Goal: Communication & Community: Answer question/provide support

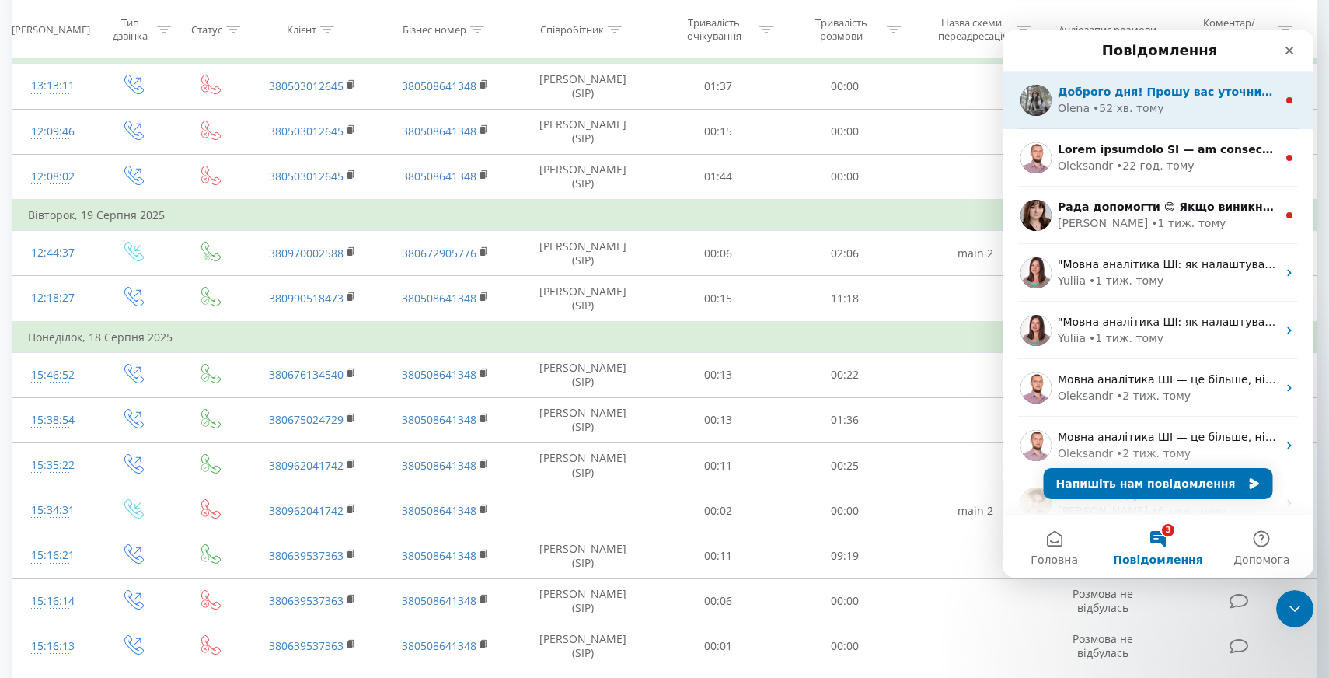
click at [1163, 110] on div "Olena • 52 хв. тому" at bounding box center [1167, 108] width 219 height 16
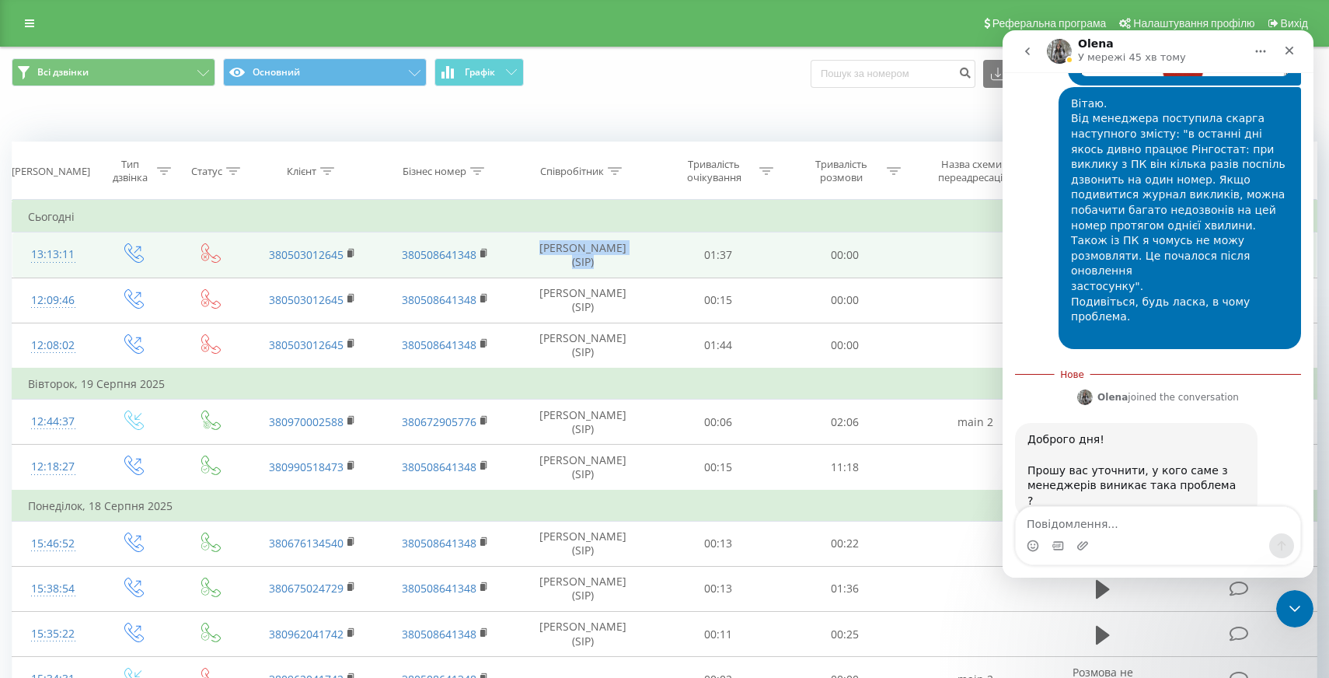
drag, startPoint x: 527, startPoint y: 257, endPoint x: 647, endPoint y: 259, distance: 119.7
click at [647, 259] on td "[PERSON_NAME] (SIP)" at bounding box center [582, 254] width 143 height 45
copy td "[PERSON_NAME] (SIP)"
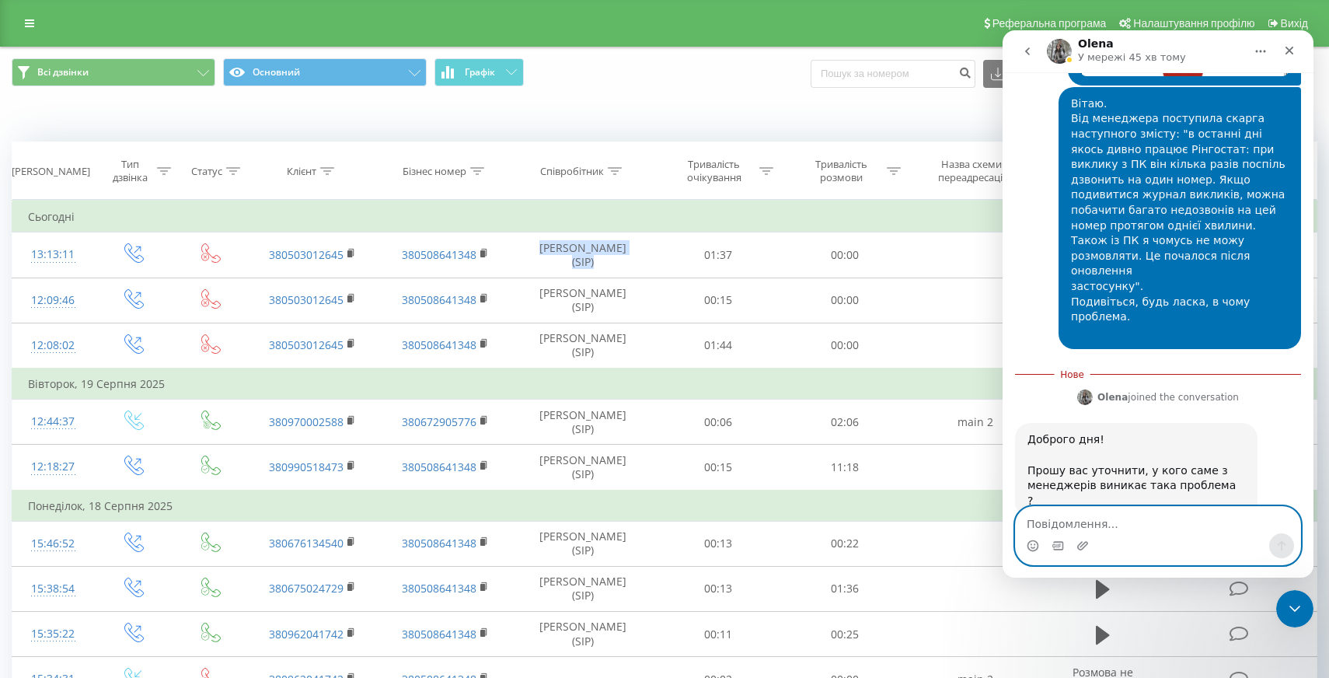
click at [1091, 525] on textarea "Повідомлення..." at bounding box center [1158, 520] width 284 height 26
paste textarea "[PERSON_NAME] (SIP)"
type textarea "[PERSON_NAME] (SIP)"
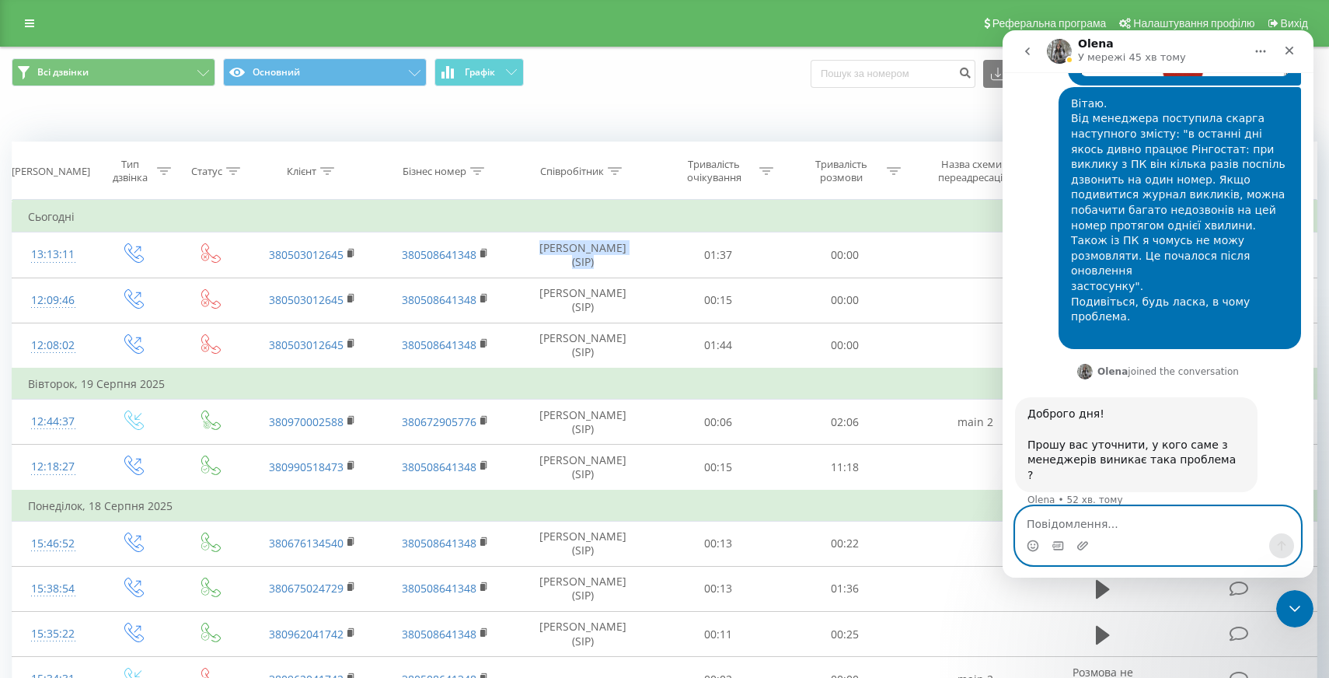
scroll to position [657, 0]
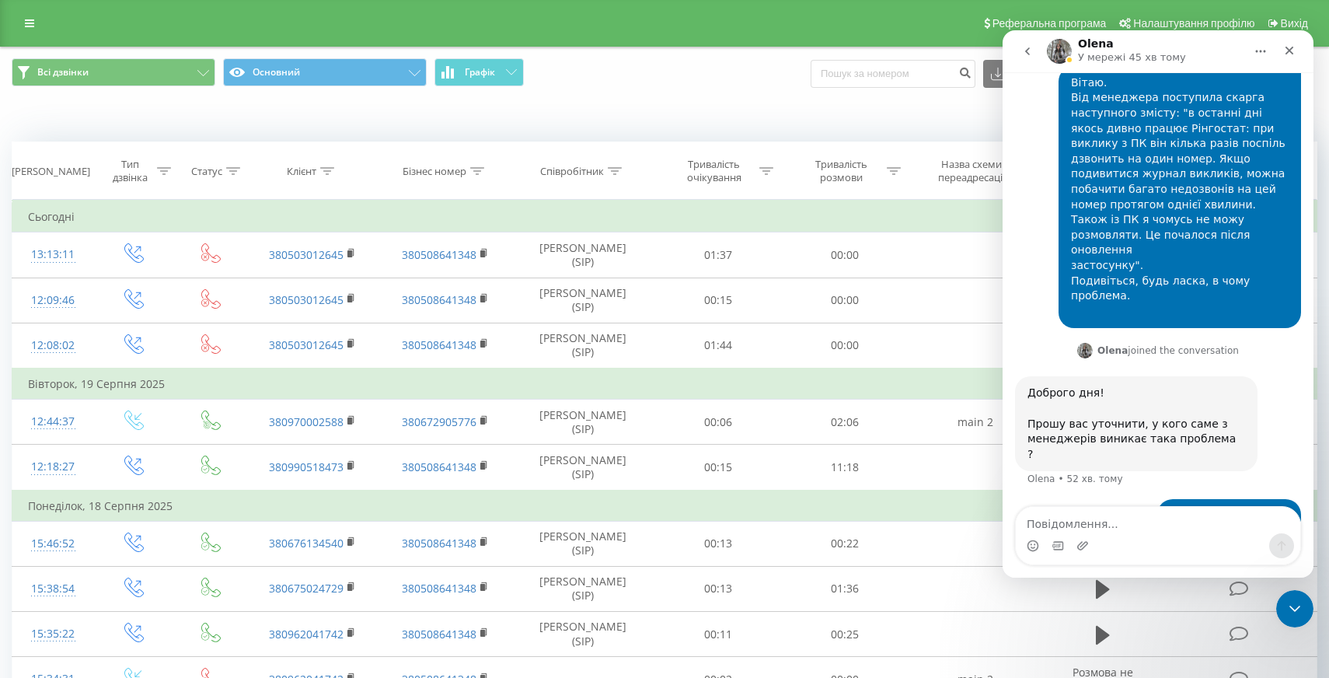
click at [635, 107] on div "Коли дані можуть відрізнятися вiд інших систем" at bounding box center [664, 117] width 1327 height 37
click at [1034, 50] on button "go back" at bounding box center [1028, 52] width 30 height 30
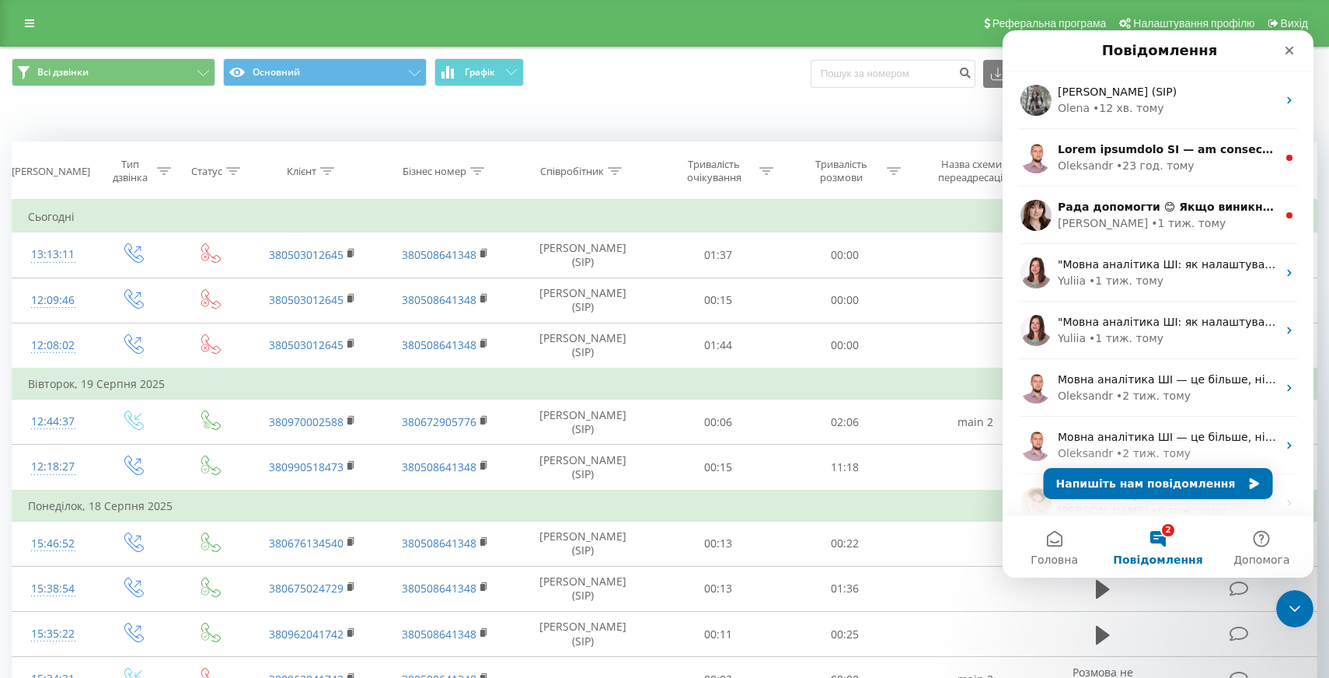
scroll to position [0, 0]
click at [671, 102] on div "Коли дані можуть відрізнятися вiд інших систем" at bounding box center [664, 117] width 1327 height 37
click at [1287, 58] on div "Закрити" at bounding box center [1289, 51] width 28 height 28
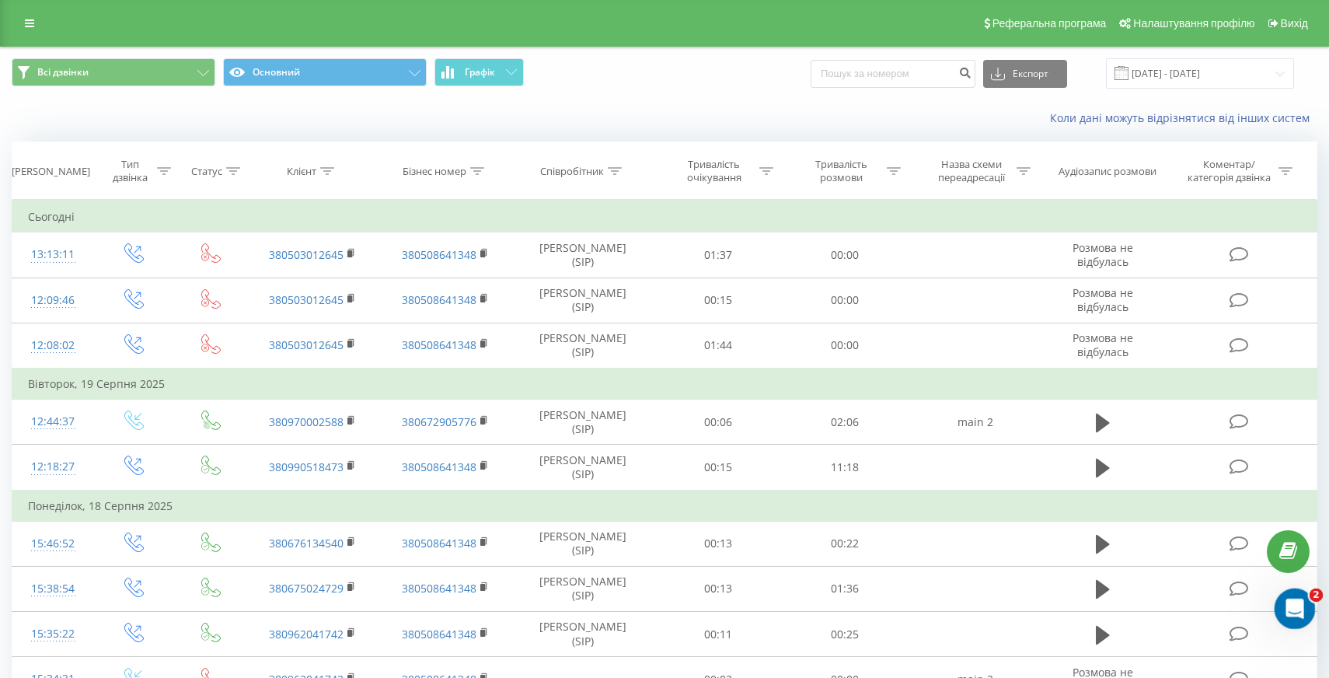
click at [1292, 597] on icon "Відкрити програму для спілкування Intercom" at bounding box center [1293, 607] width 26 height 26
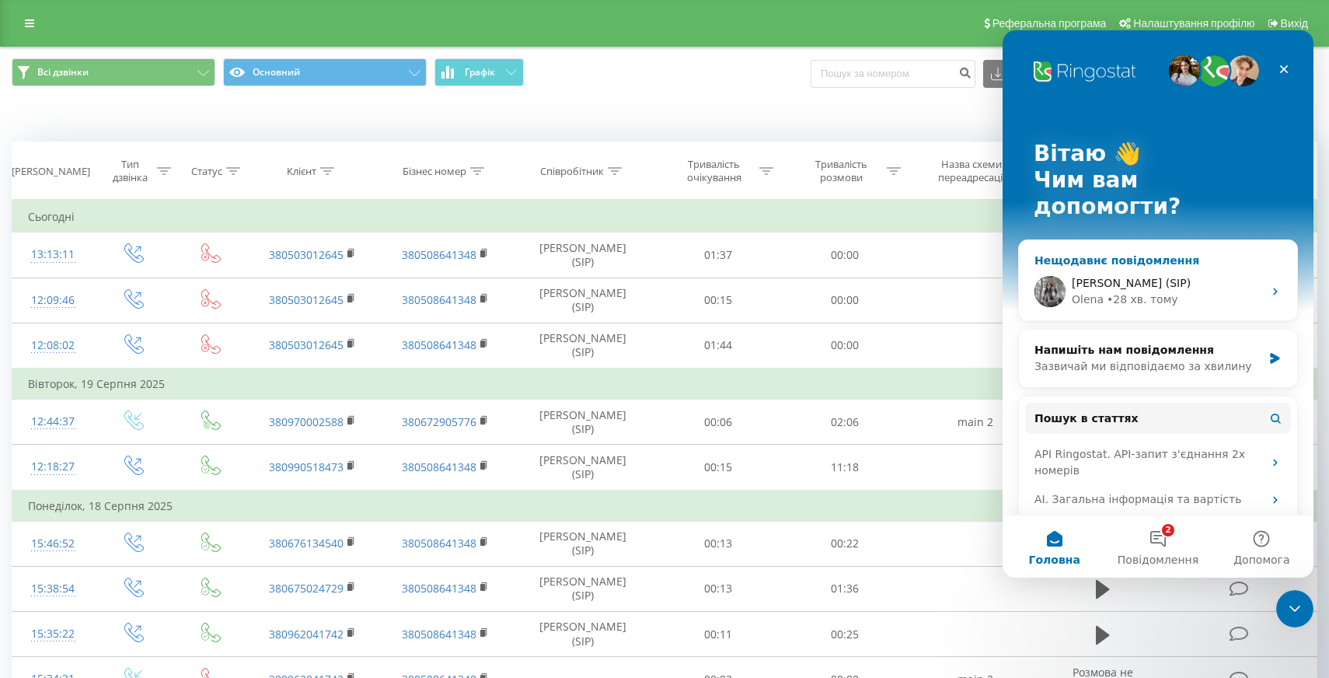
click at [1128, 291] on div "• 28 хв. тому" at bounding box center [1142, 299] width 71 height 16
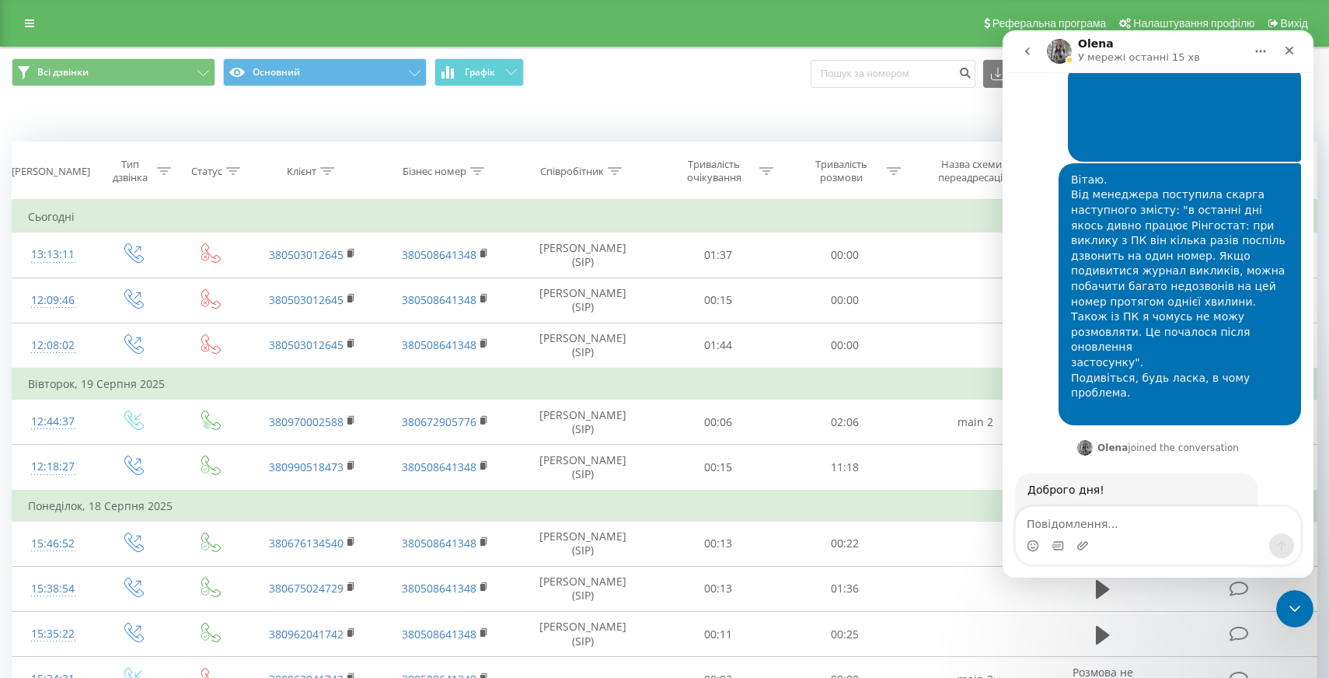
scroll to position [657, 0]
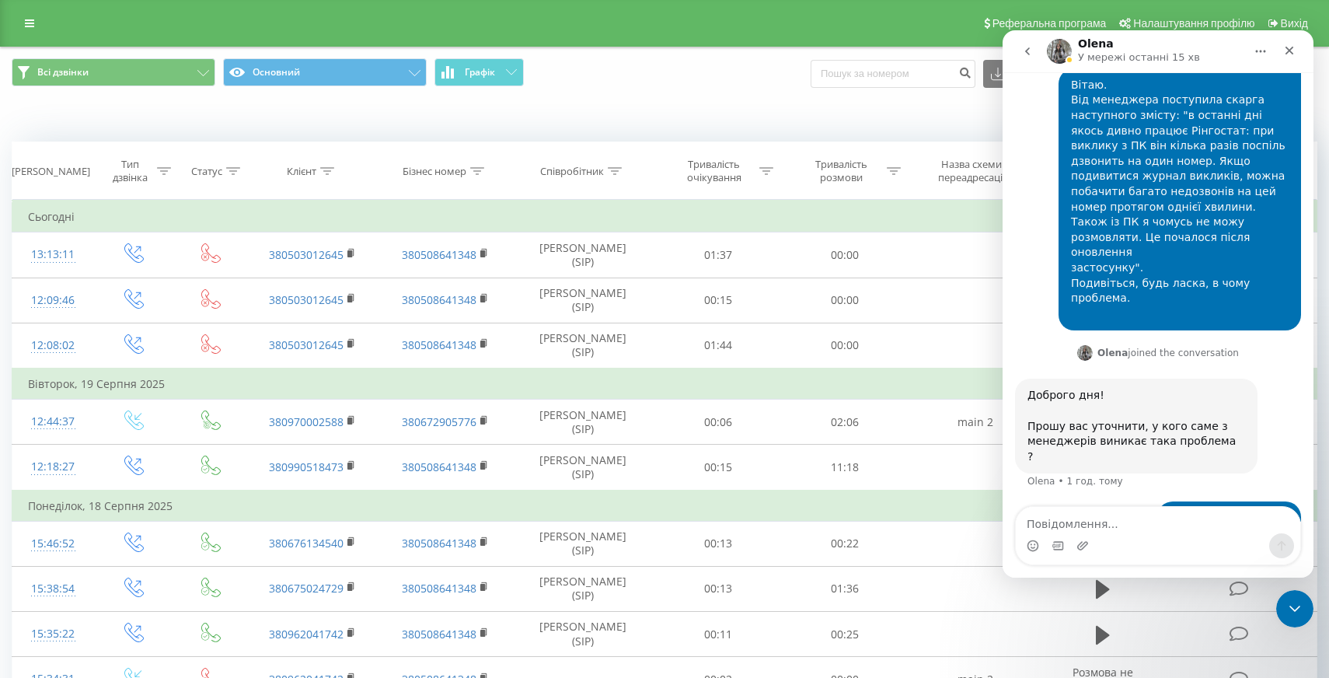
click at [1036, 49] on button "go back" at bounding box center [1028, 52] width 30 height 30
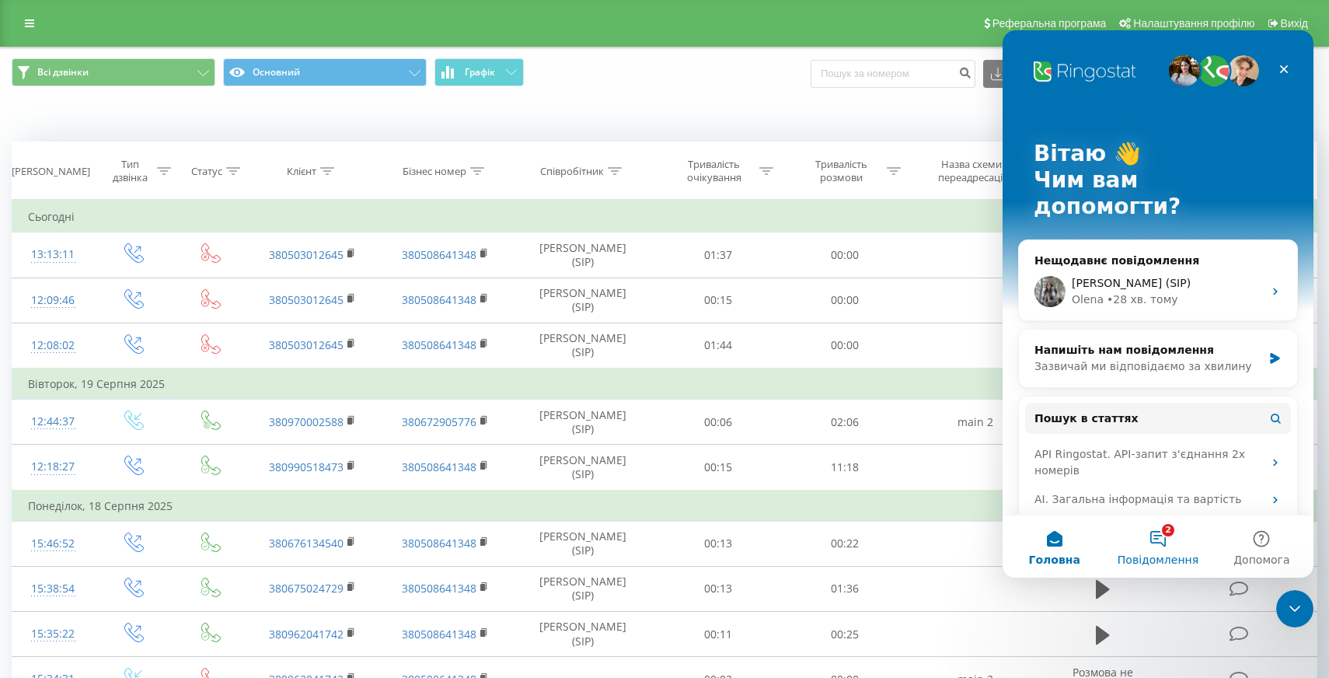
click at [1157, 528] on button "2 Повідомлення" at bounding box center [1157, 546] width 103 height 62
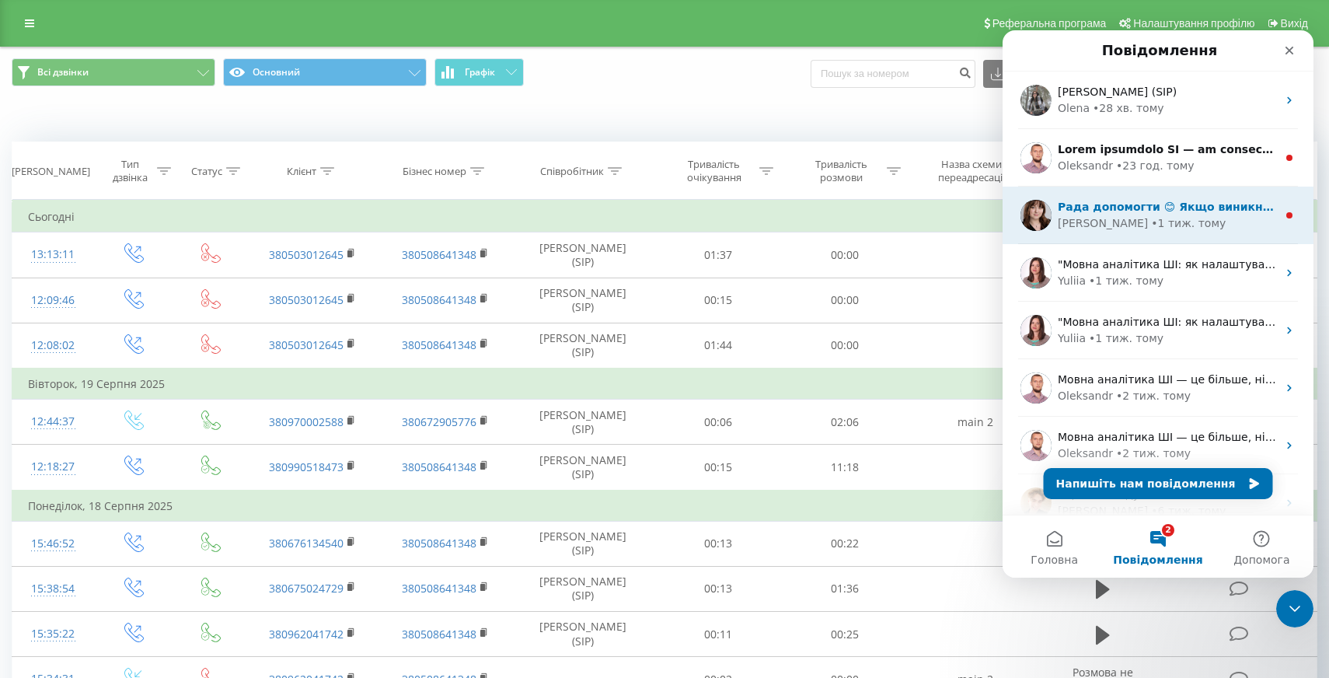
click at [1121, 200] on div "Рада допомогти 😊 Якщо виникнуть ще питання - дайте знати! Гарного дня! 😊 Cool c…" at bounding box center [1167, 207] width 219 height 16
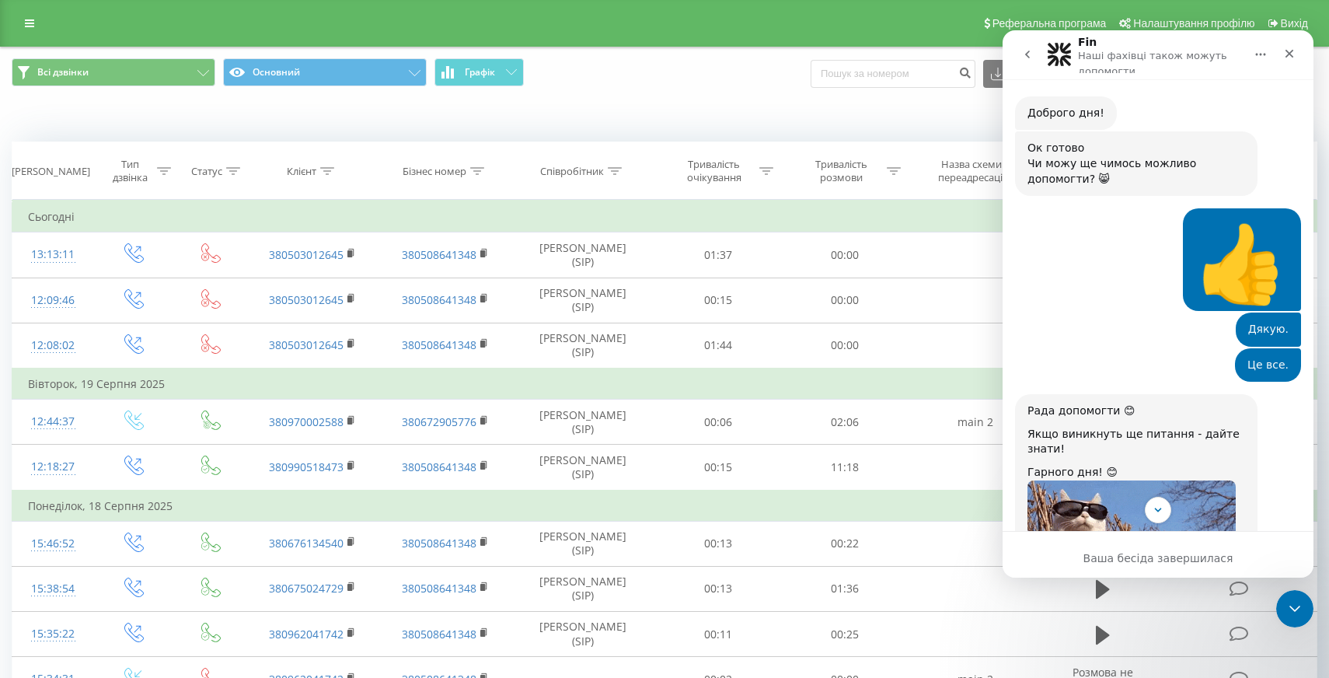
scroll to position [556, 0]
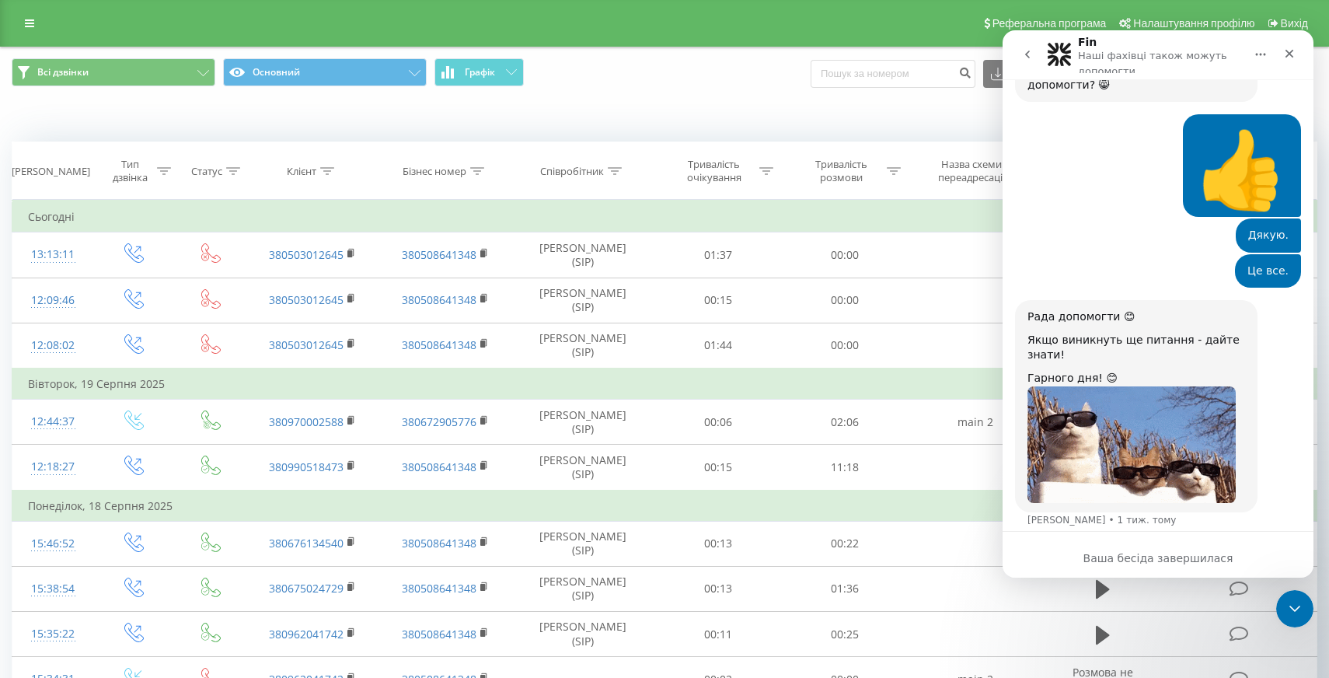
click at [1024, 61] on button "go back" at bounding box center [1028, 55] width 30 height 30
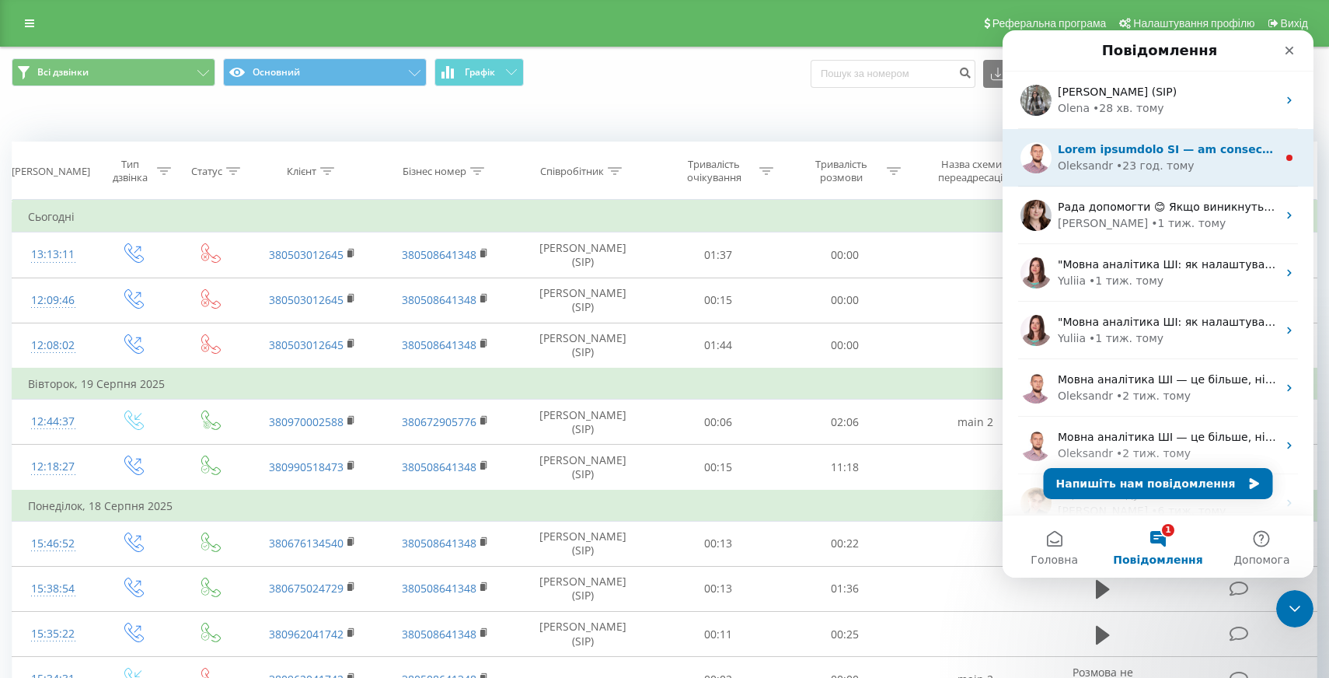
click at [1122, 158] on div "• 23 год. тому" at bounding box center [1155, 166] width 78 height 16
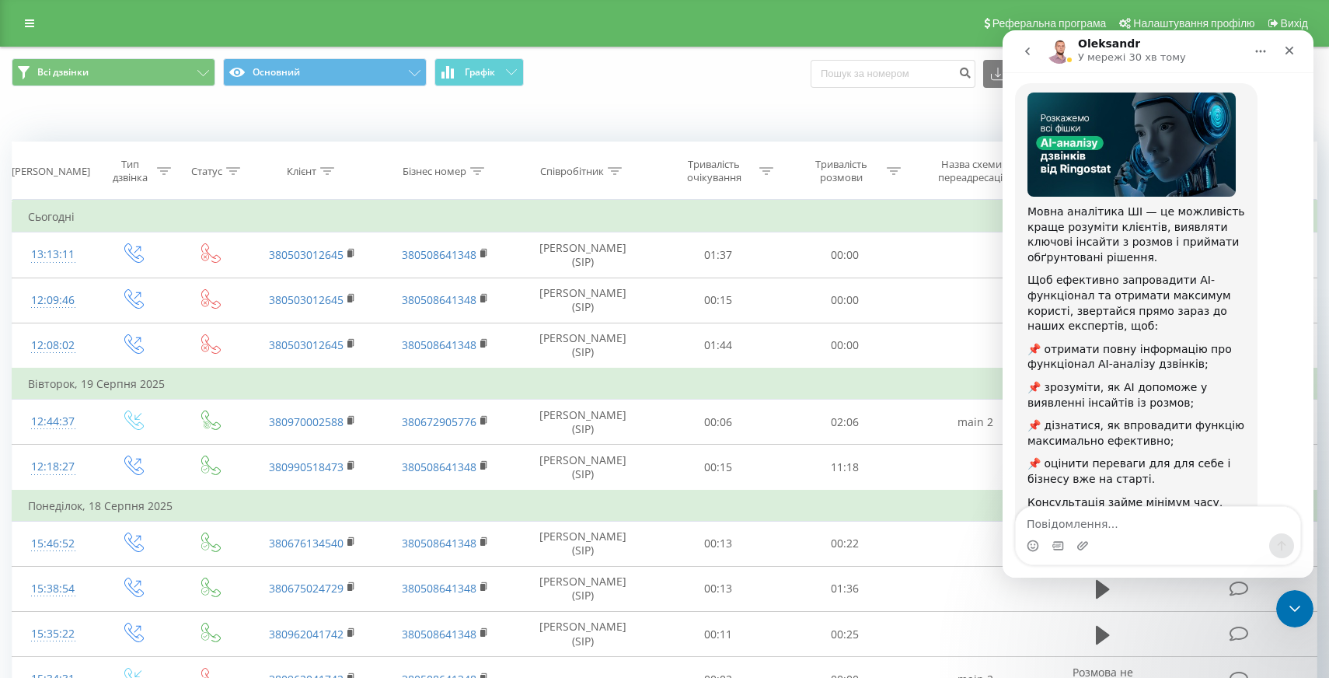
scroll to position [169, 0]
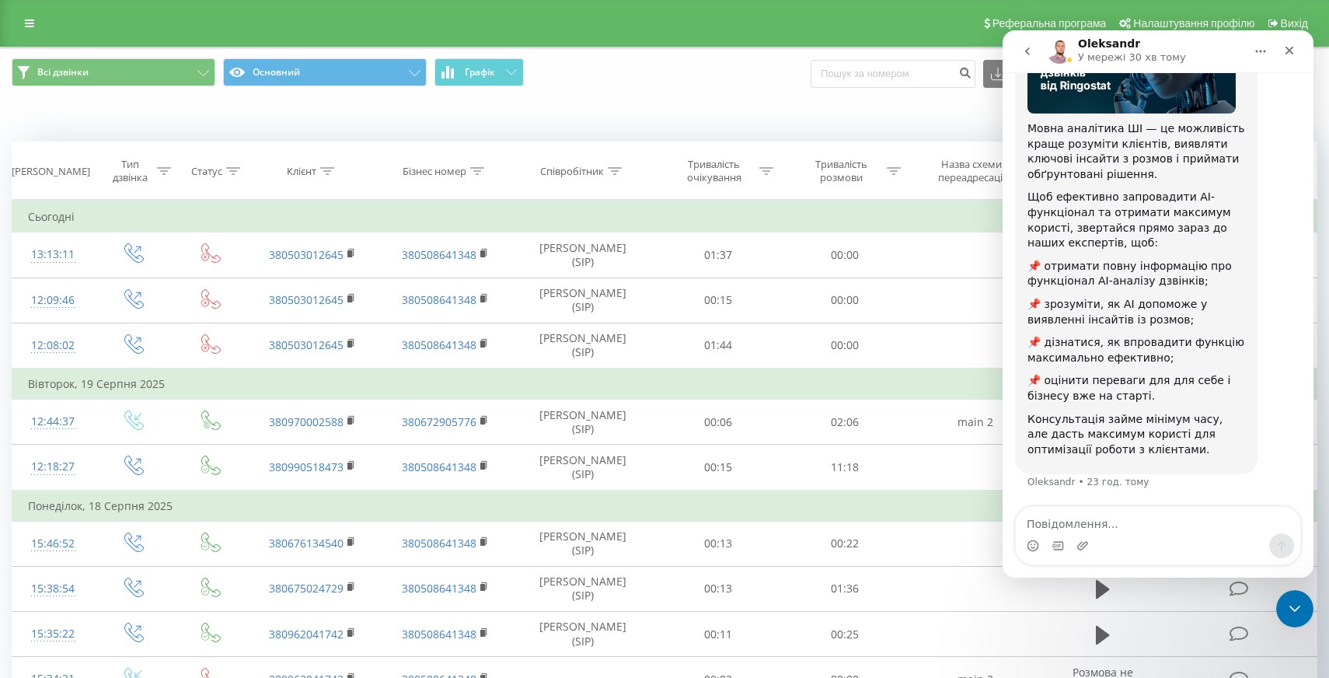
click at [1021, 47] on icon "go back" at bounding box center [1027, 51] width 12 height 12
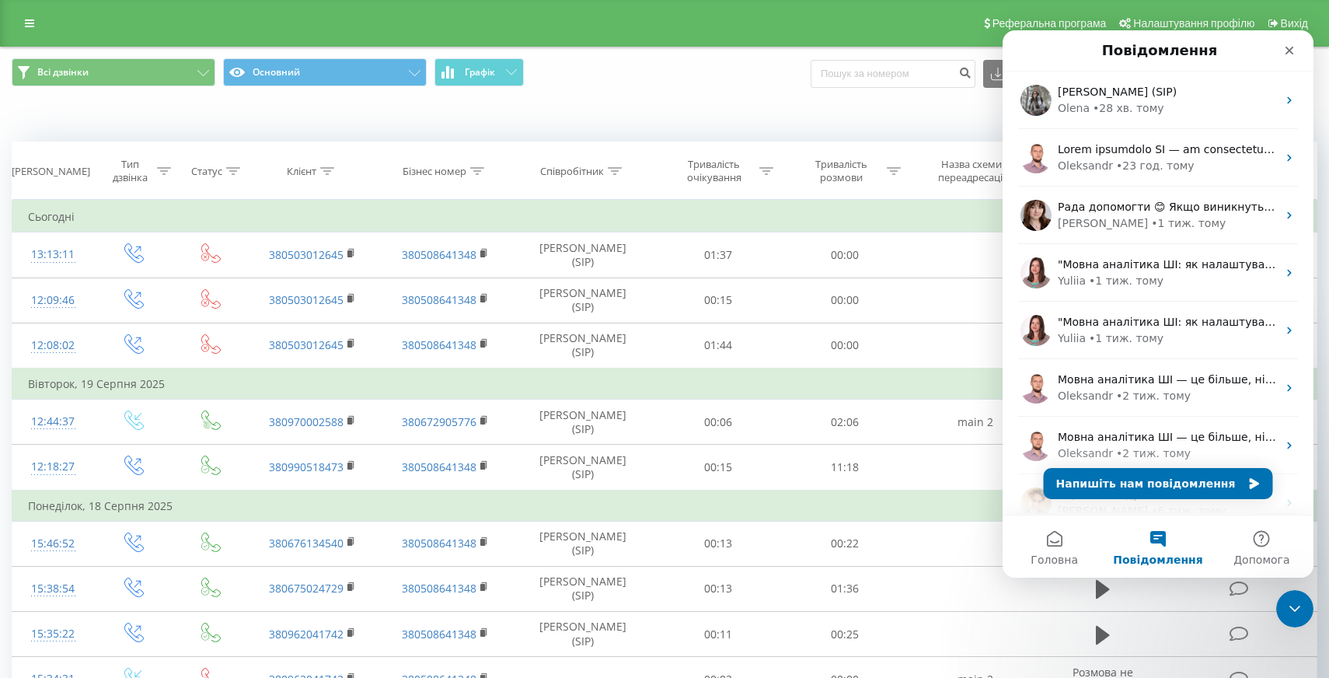
click at [818, 120] on div "Коли дані можуть відрізнятися вiд інших систем" at bounding box center [914, 118] width 830 height 16
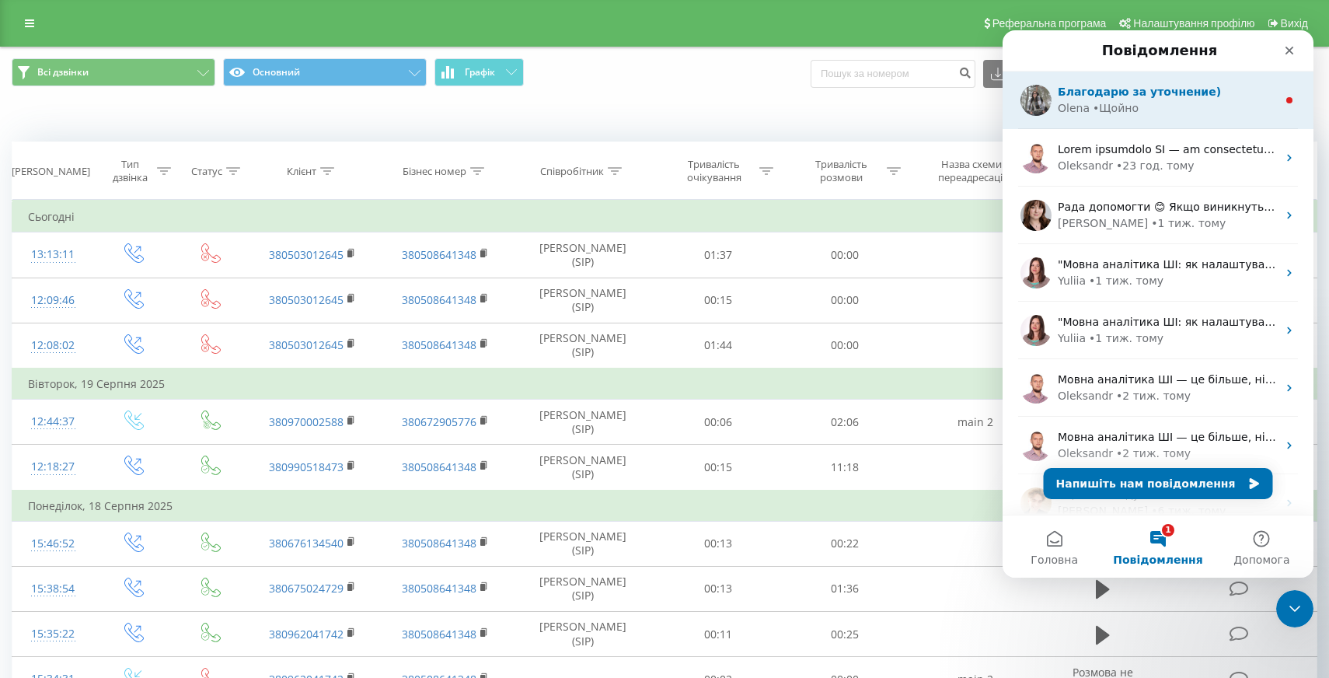
click at [1120, 85] on span "Благодарю за уточнение)" at bounding box center [1139, 91] width 163 height 12
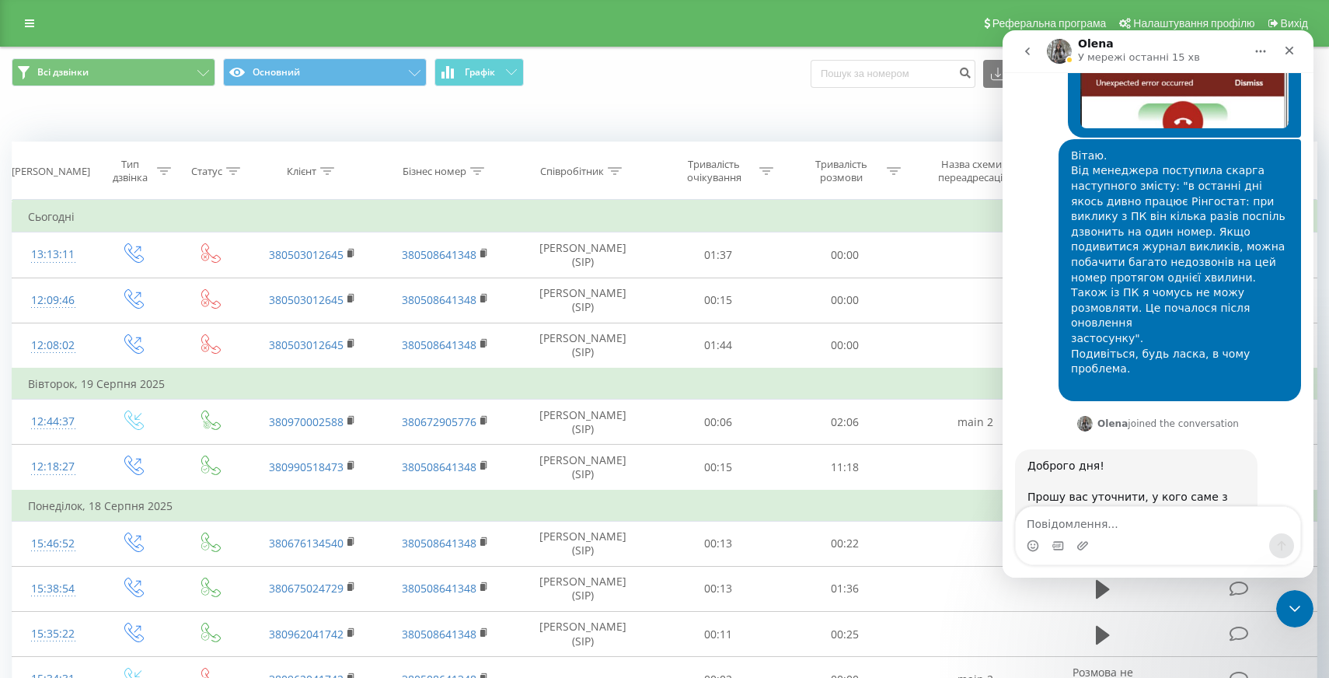
scroll to position [730, 0]
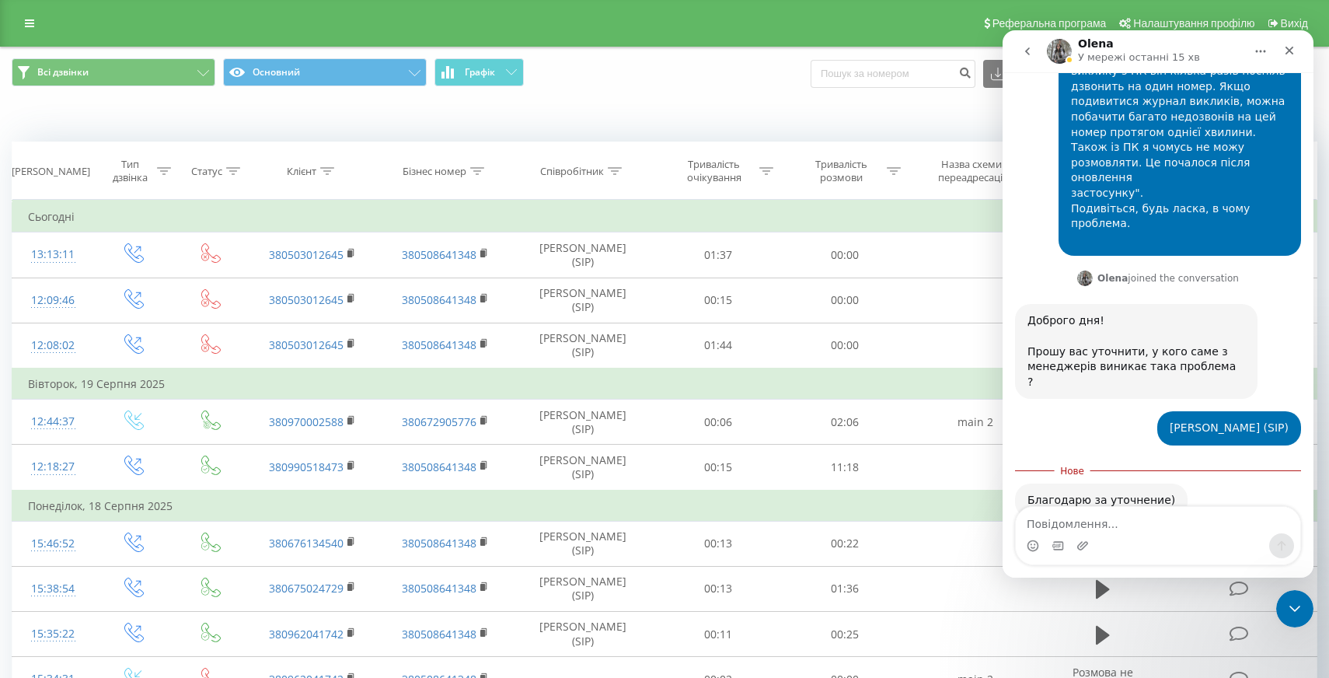
click at [1026, 47] on icon "go back" at bounding box center [1027, 51] width 12 height 12
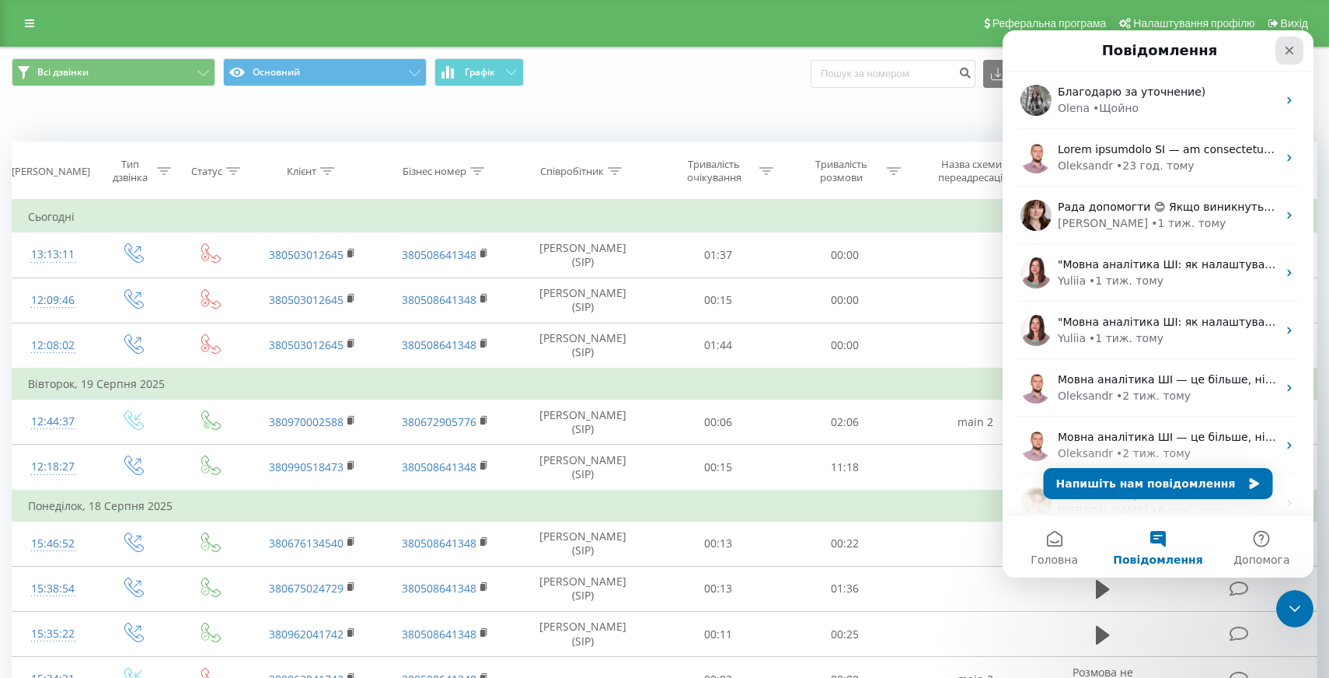
click at [1284, 53] on icon "Закрити" at bounding box center [1289, 50] width 12 height 12
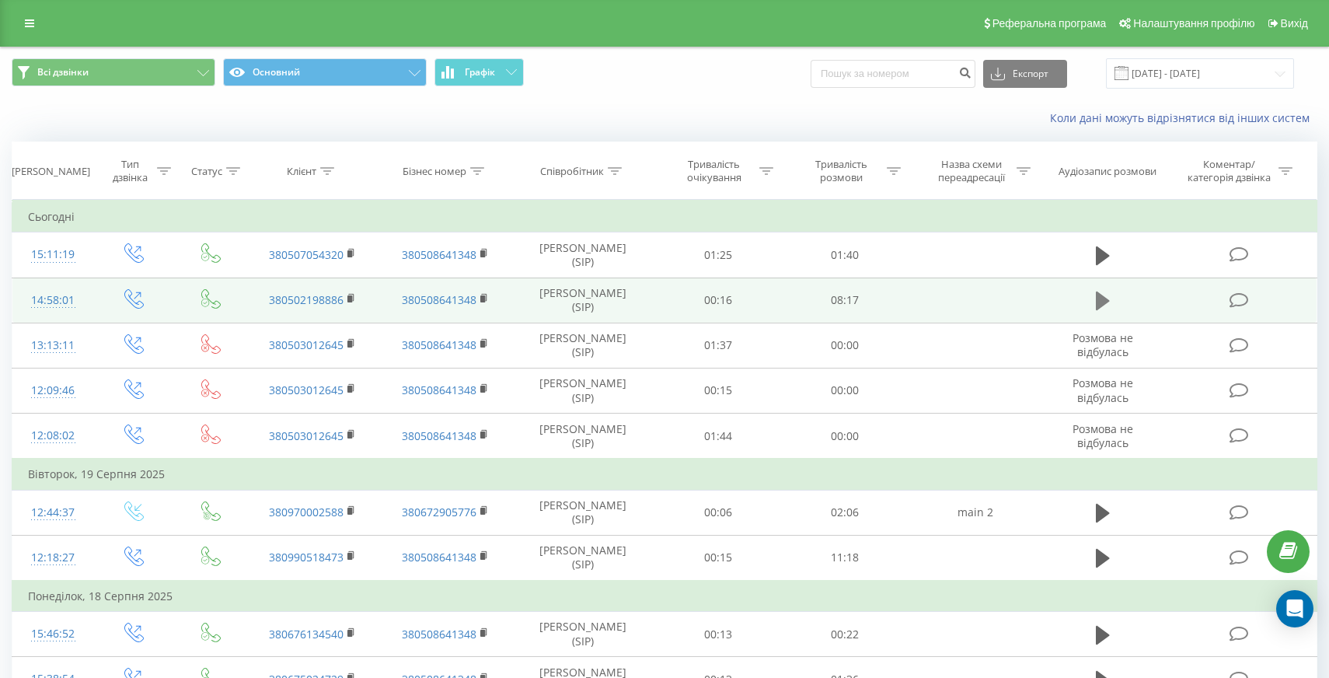
click at [1101, 302] on icon at bounding box center [1103, 300] width 14 height 19
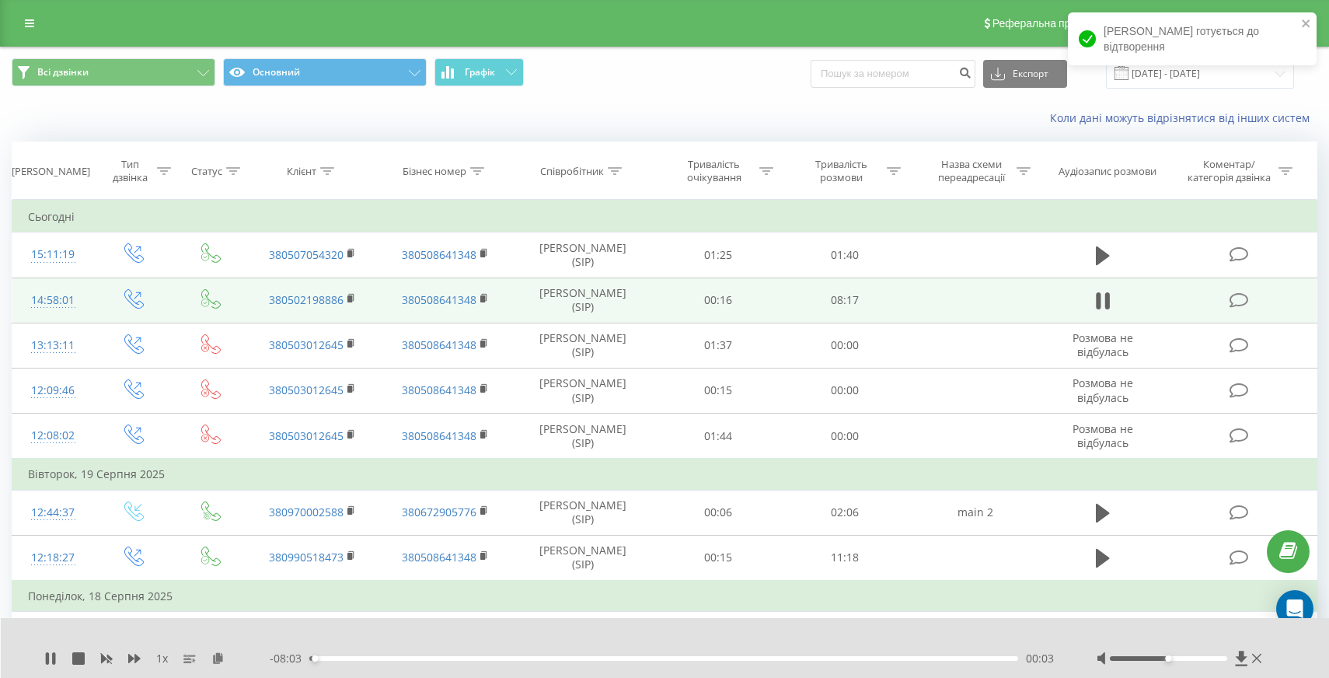
click at [1204, 655] on div at bounding box center [1180, 658] width 169 height 16
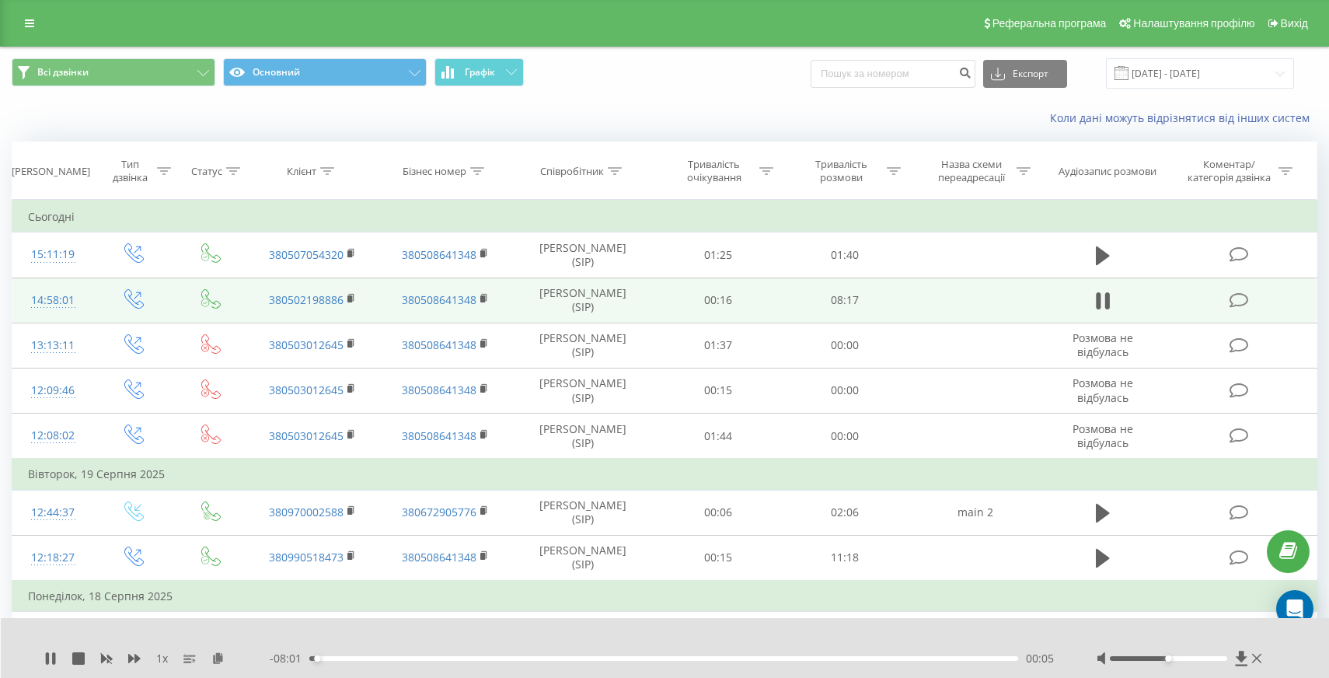
click at [1201, 658] on div at bounding box center [1168, 658] width 117 height 5
click at [1178, 659] on div at bounding box center [1168, 658] width 117 height 5
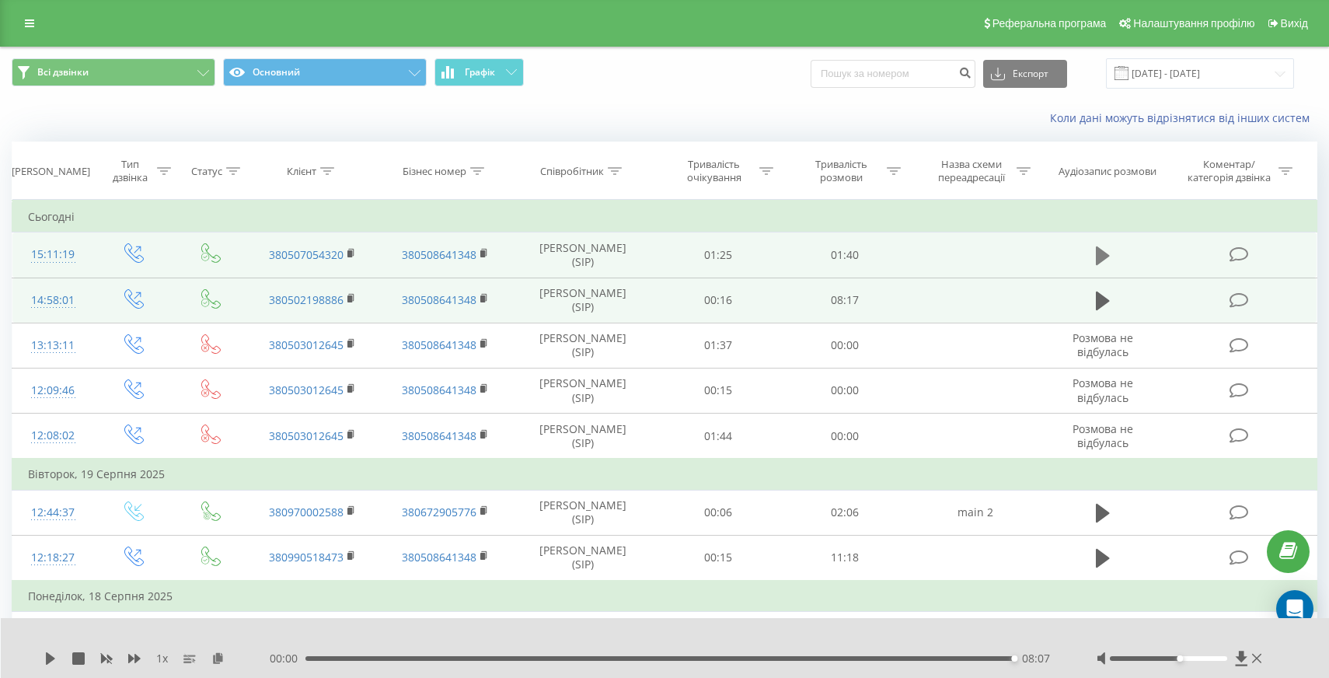
click at [1103, 257] on icon at bounding box center [1103, 255] width 14 height 19
click at [319, 660] on div "00:00" at bounding box center [663, 658] width 709 height 5
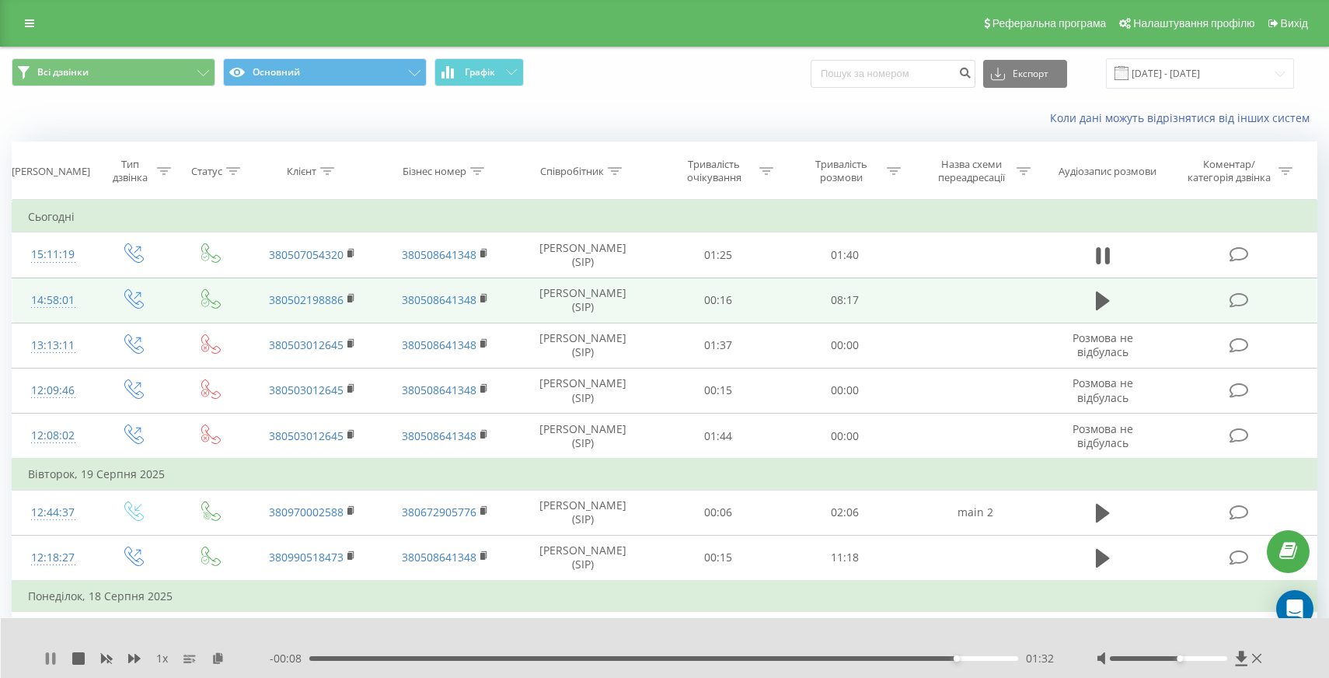
click at [51, 657] on icon at bounding box center [50, 658] width 12 height 12
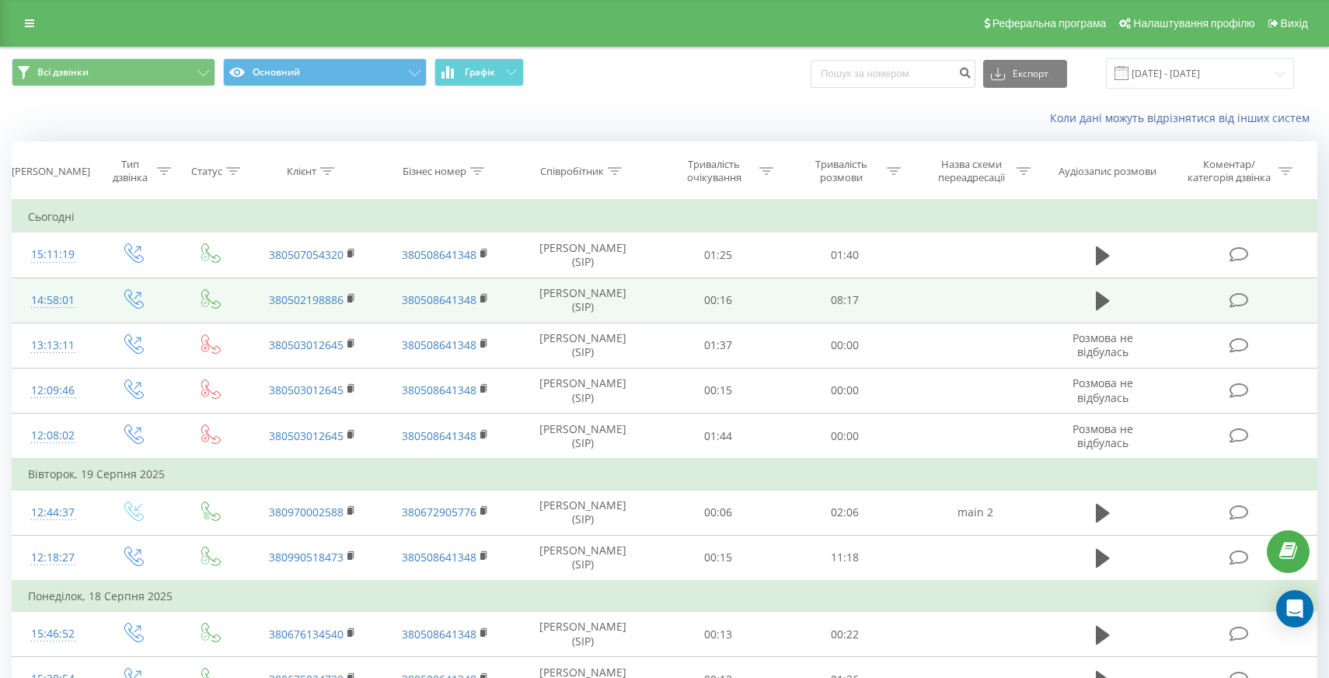
click at [987, 299] on td at bounding box center [974, 299] width 132 height 45
click at [1098, 300] on icon at bounding box center [1103, 300] width 14 height 19
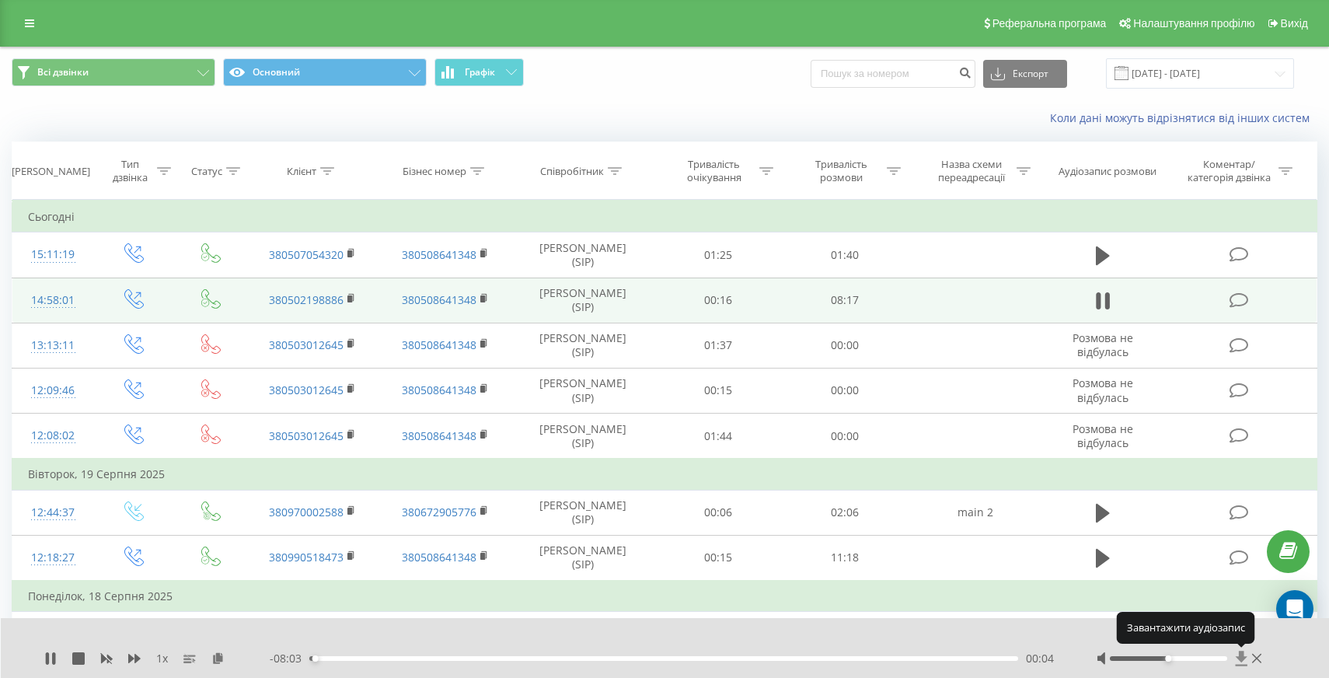
click at [1242, 659] on icon at bounding box center [1241, 657] width 12 height 15
click at [1104, 298] on icon at bounding box center [1103, 301] width 14 height 22
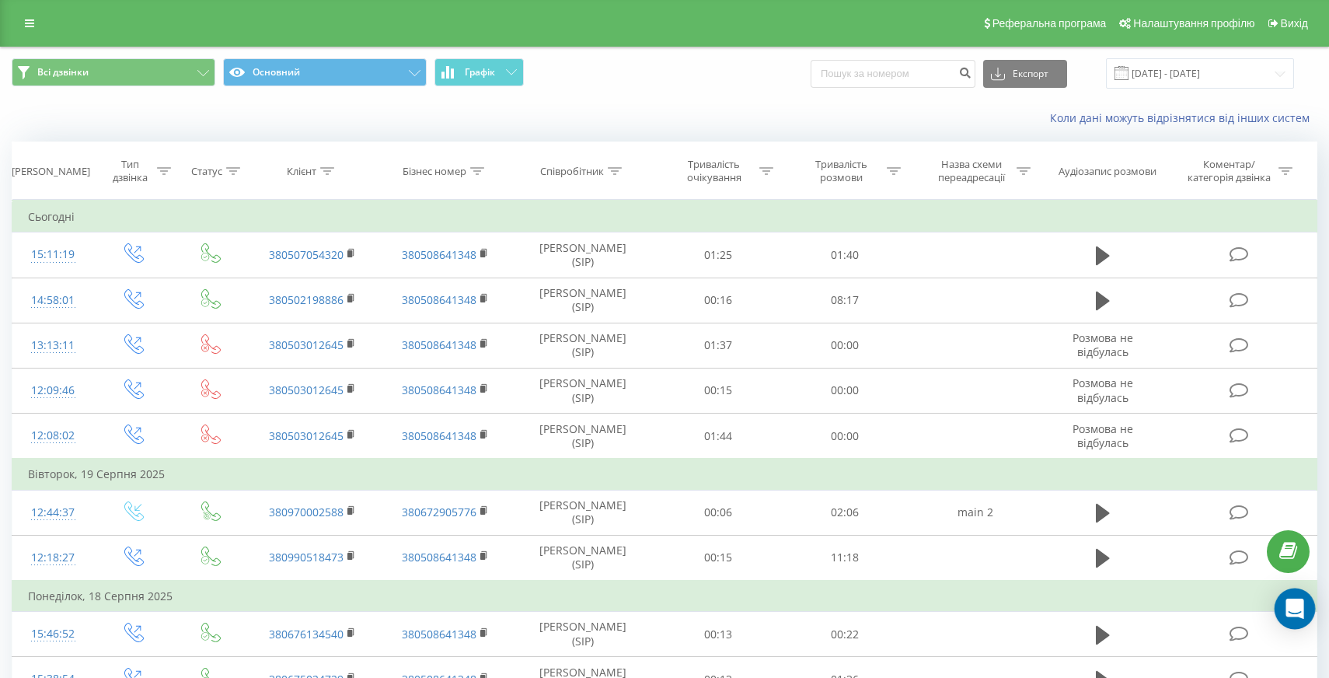
click at [1297, 606] on icon "Open Intercom Messenger" at bounding box center [1294, 608] width 18 height 20
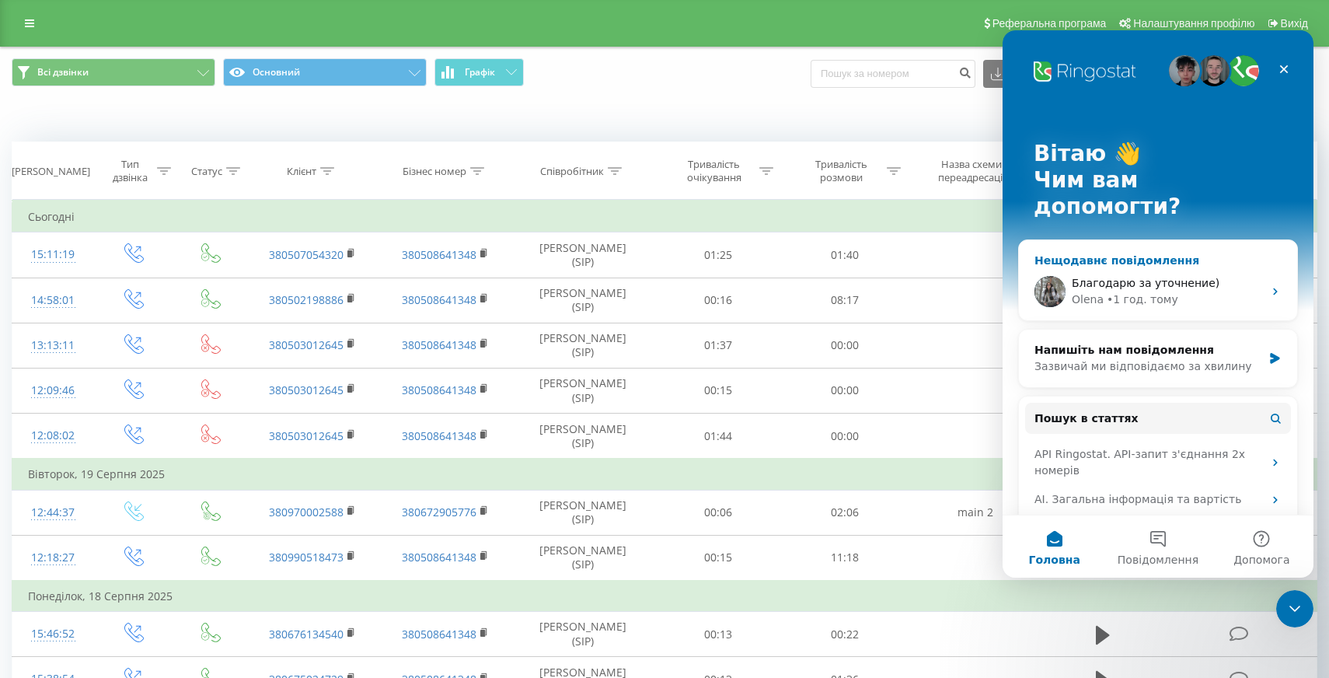
click at [1121, 291] on div "• 1 год. тому" at bounding box center [1142, 299] width 71 height 16
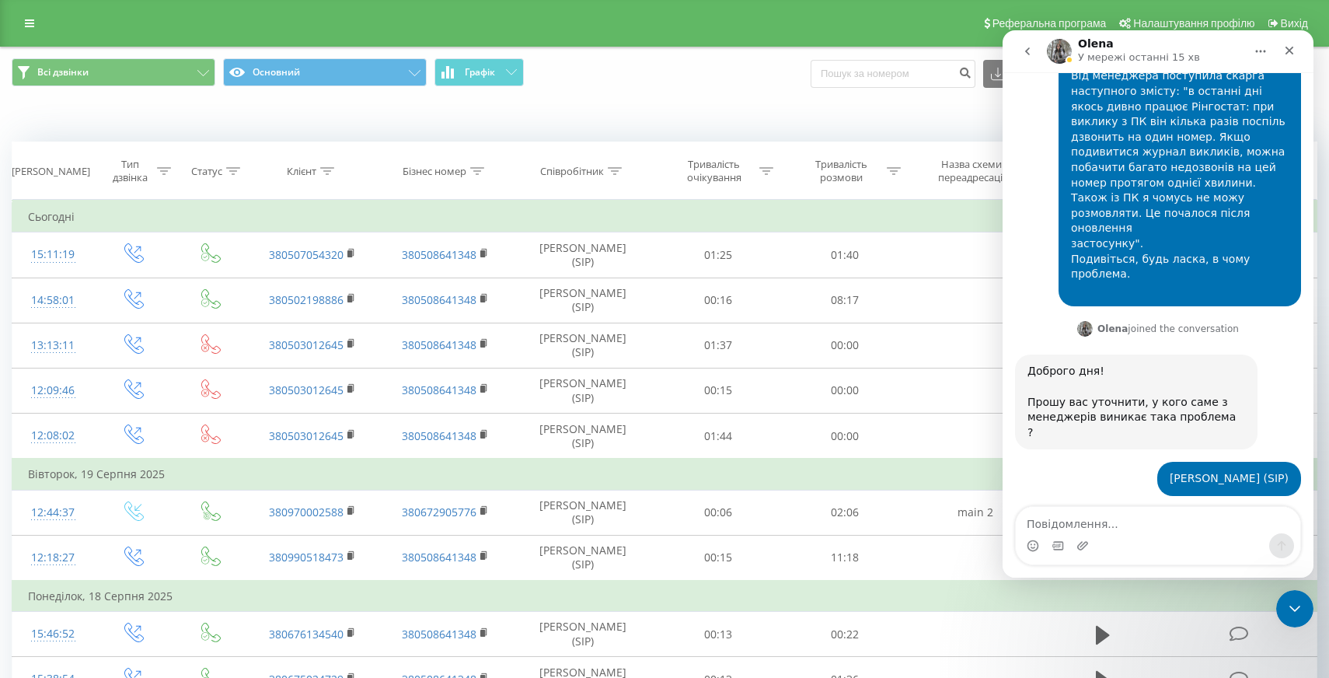
scroll to position [704, 0]
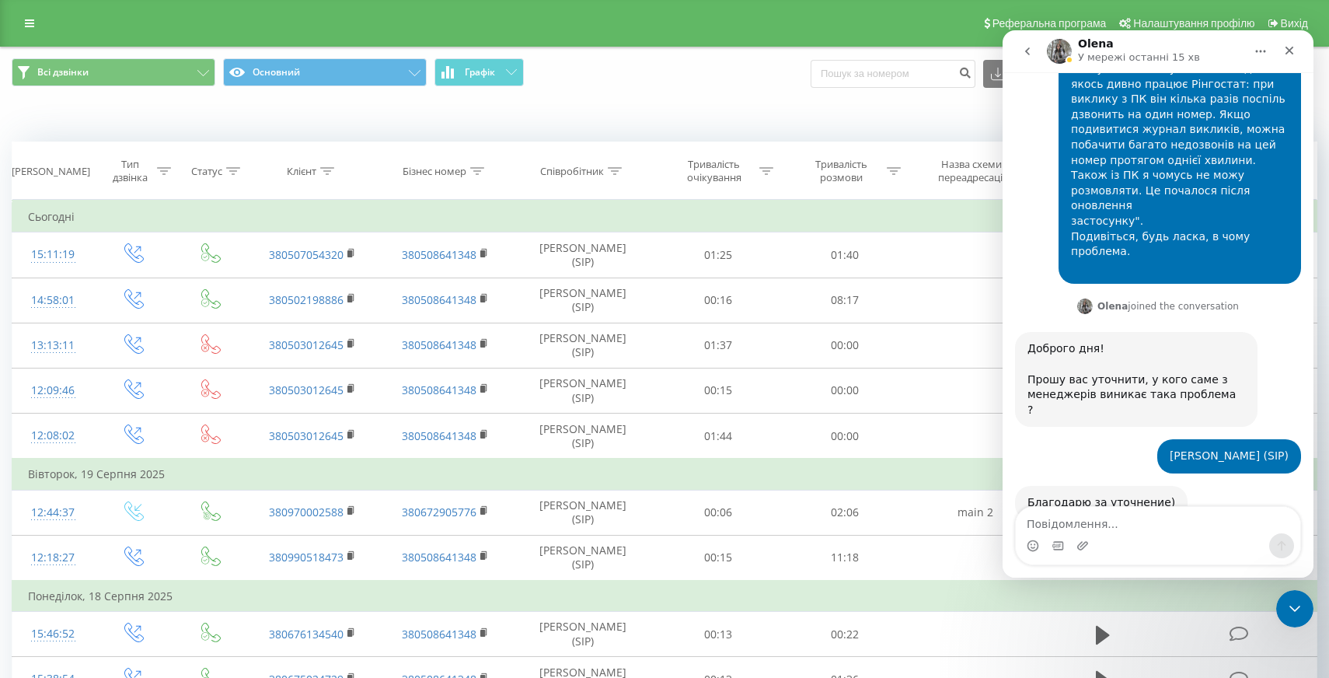
click at [1031, 49] on icon "go back" at bounding box center [1027, 51] width 12 height 12
